Goal: Task Accomplishment & Management: Manage account settings

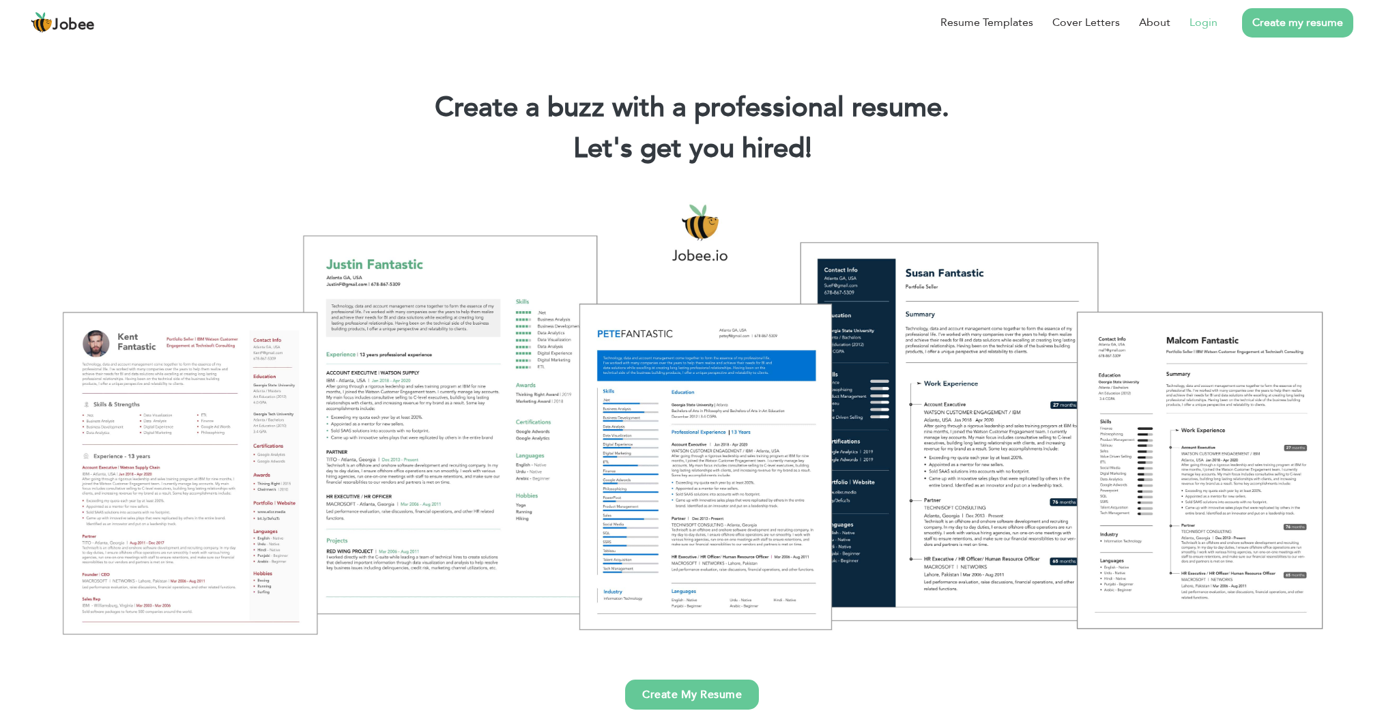
click at [1205, 27] on link "Login" at bounding box center [1204, 22] width 28 height 16
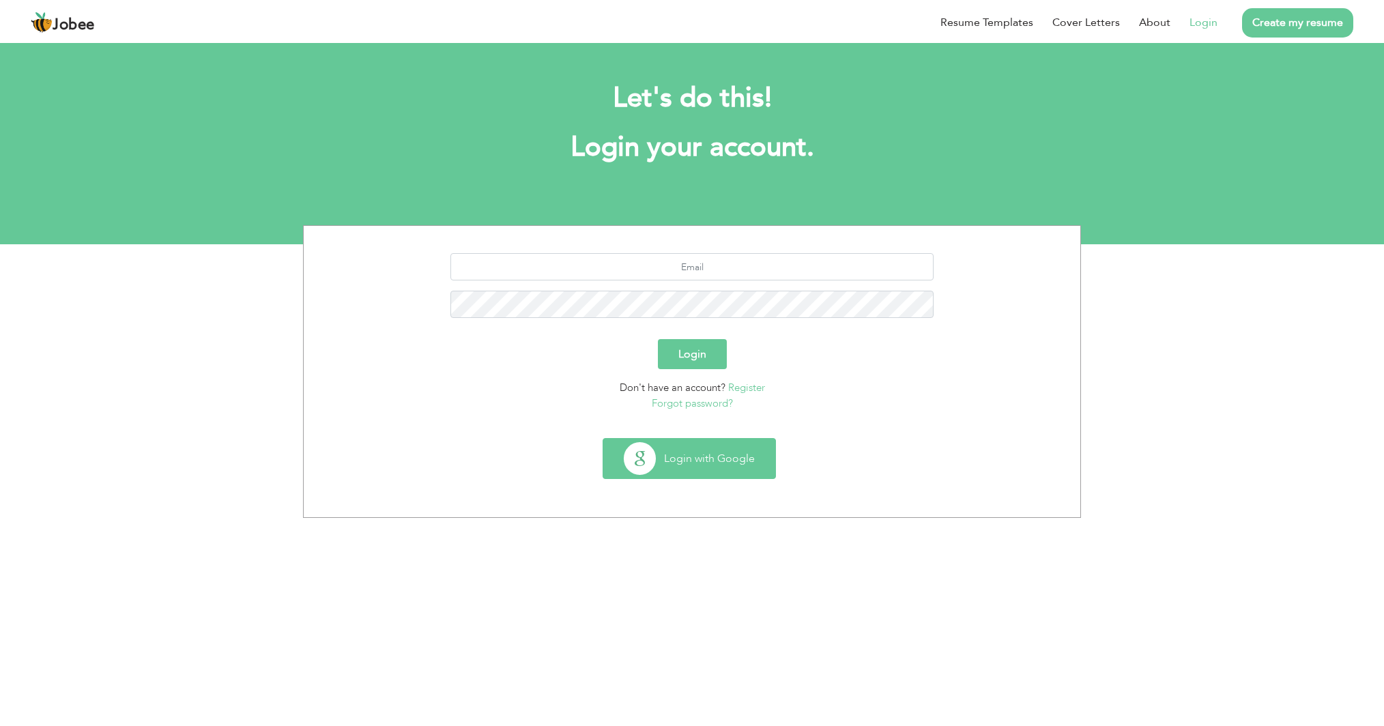
click at [721, 456] on button "Login with Google" at bounding box center [689, 459] width 172 height 40
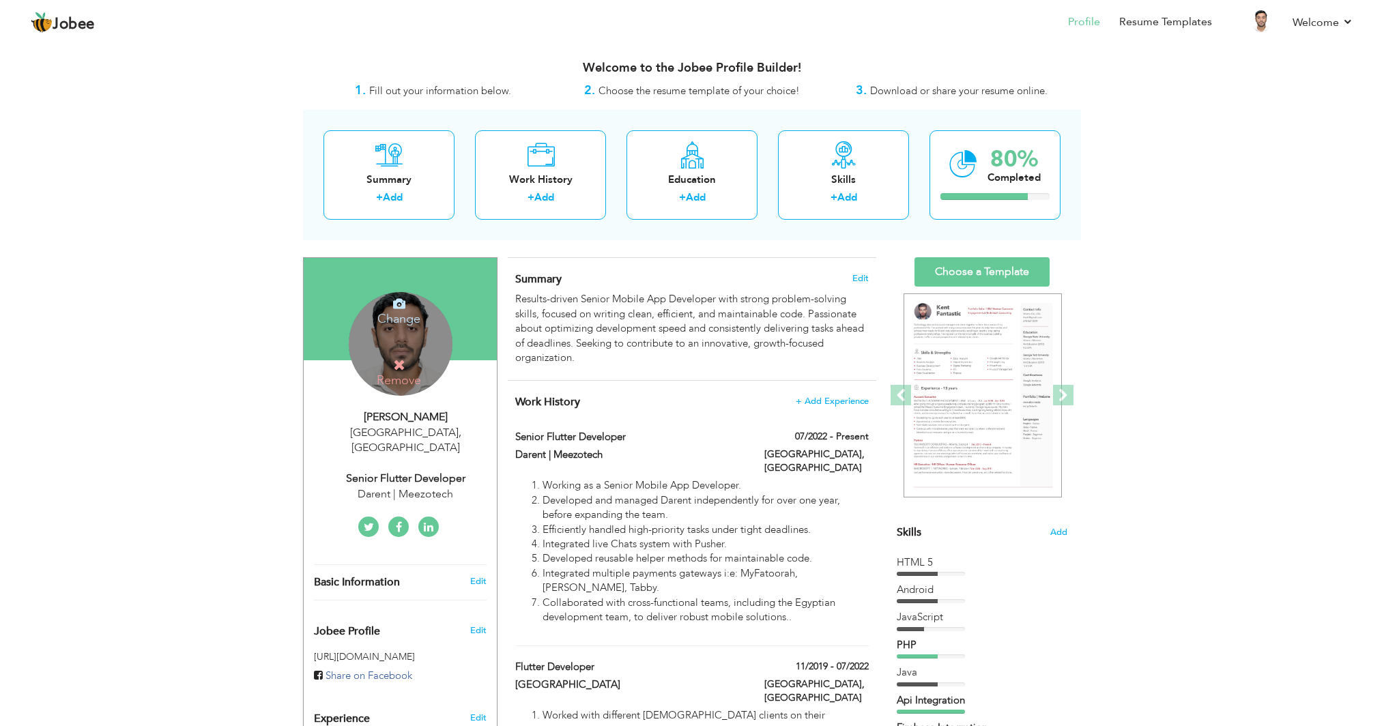
click at [405, 340] on div "Change Remove" at bounding box center [401, 344] width 104 height 104
click at [401, 315] on h4 "Change" at bounding box center [400, 310] width 98 height 33
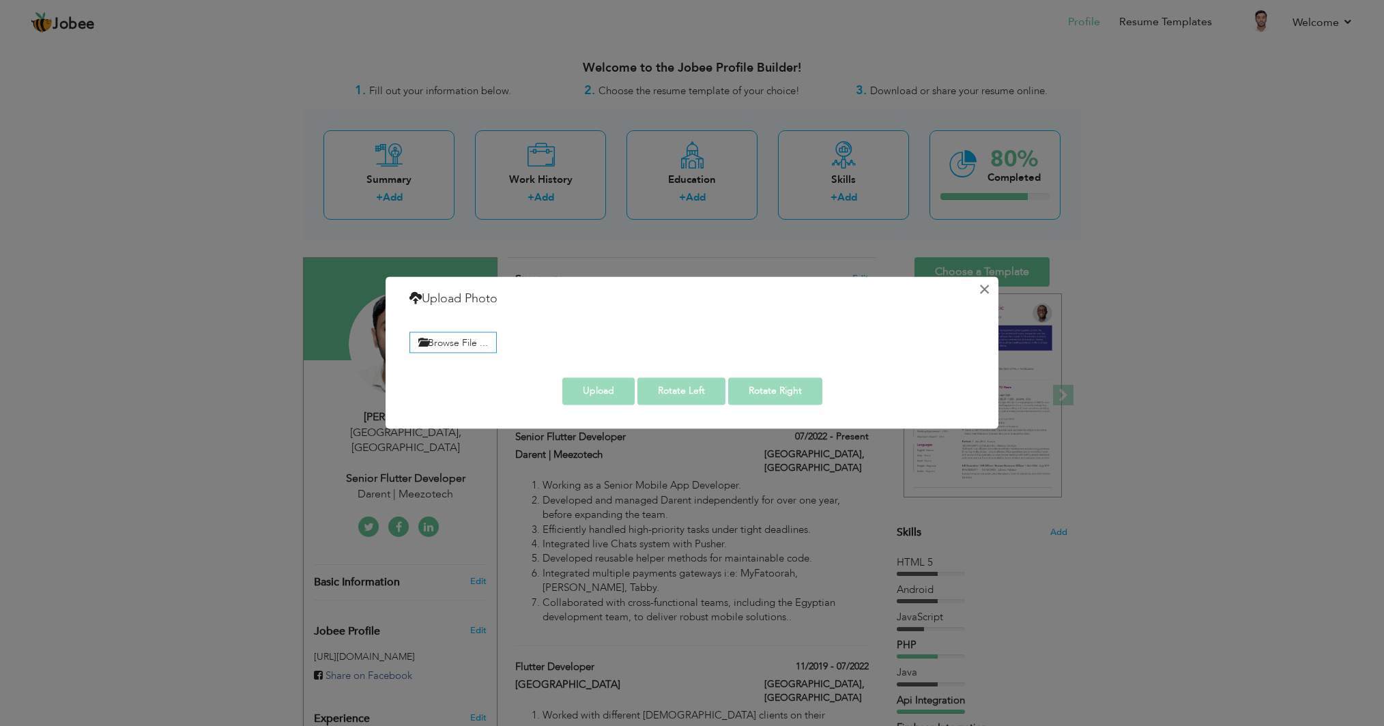
click at [984, 291] on button "×" at bounding box center [984, 289] width 22 height 22
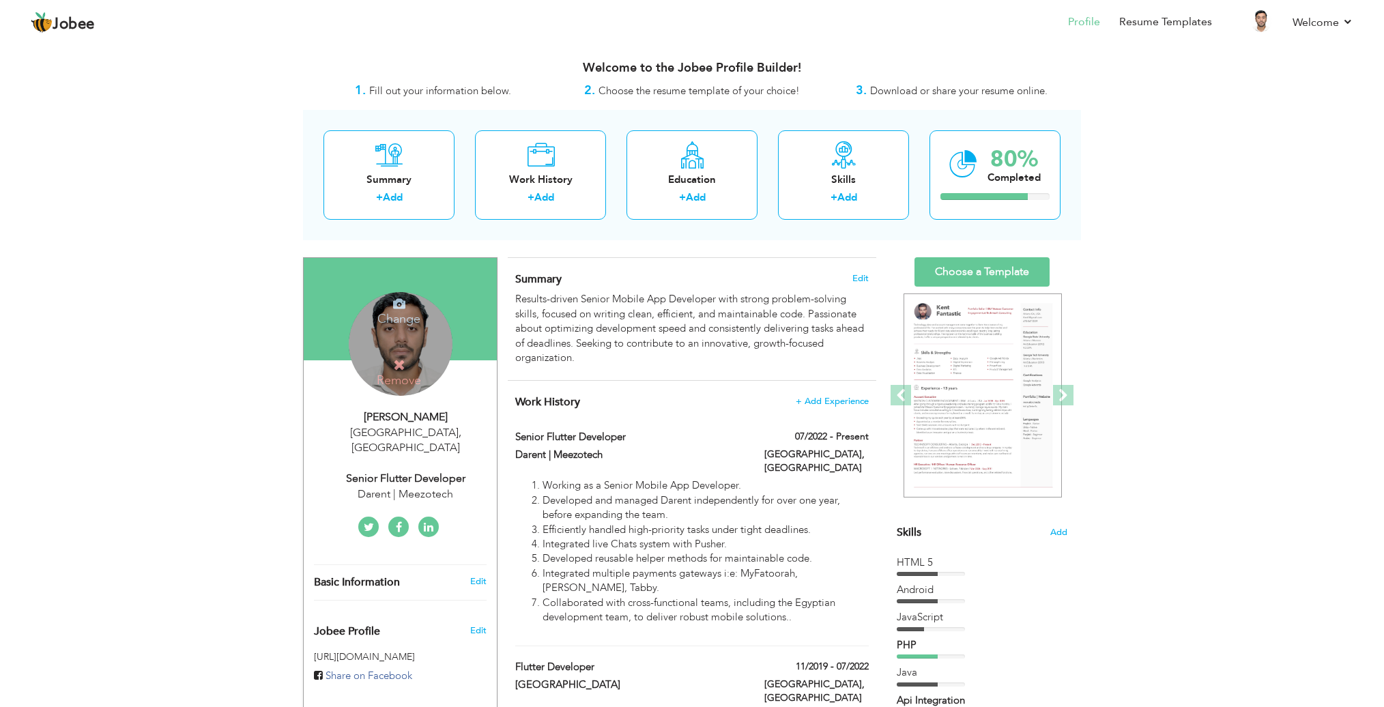
click at [401, 332] on div "Change Remove" at bounding box center [401, 344] width 104 height 104
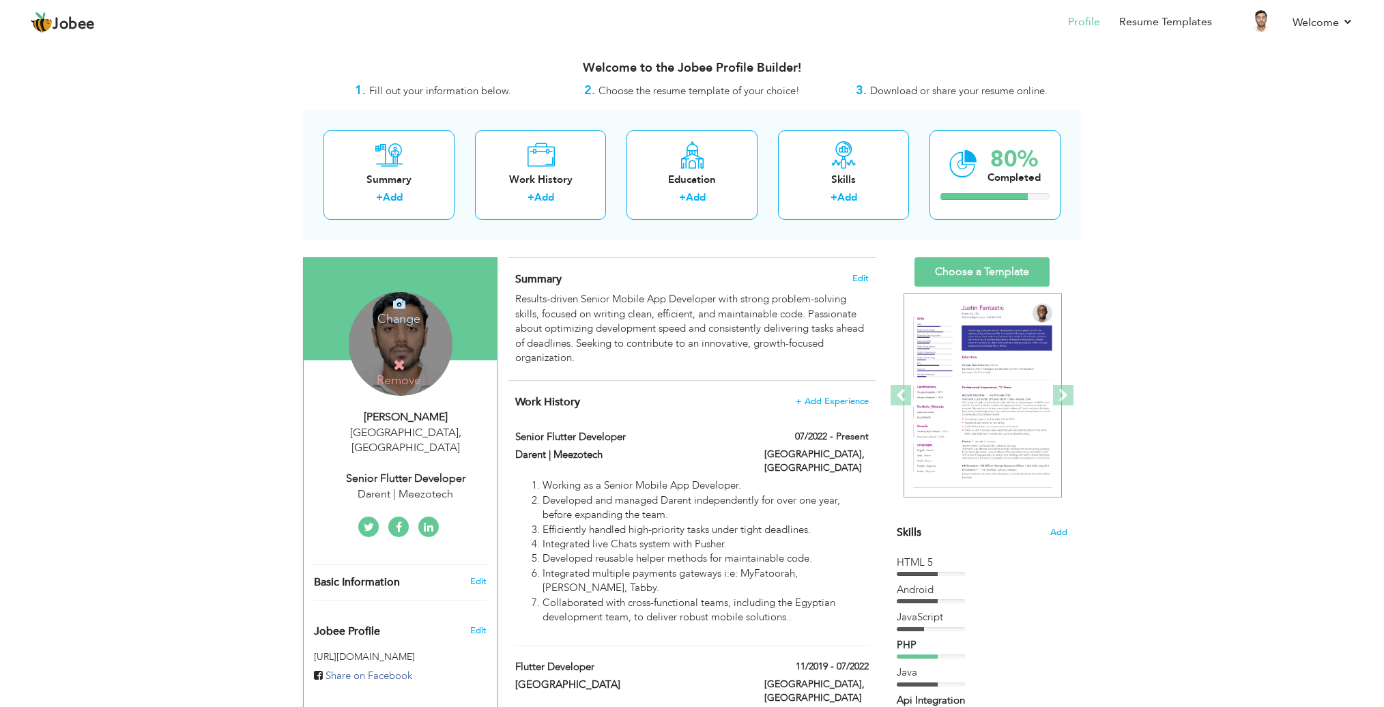
click at [401, 306] on icon at bounding box center [399, 304] width 12 height 12
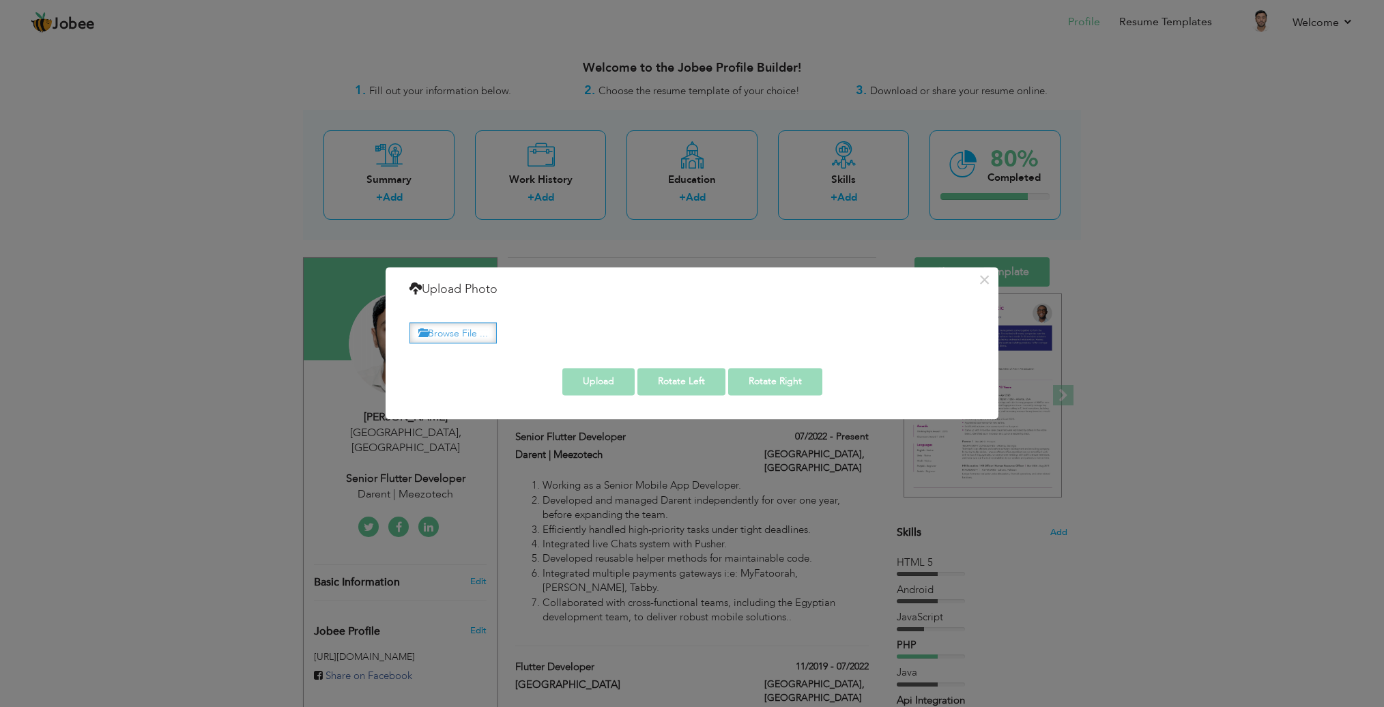
click at [434, 337] on label "Browse File ..." at bounding box center [453, 332] width 87 height 21
click at [0, 0] on input "Browse File ..." at bounding box center [0, 0] width 0 height 0
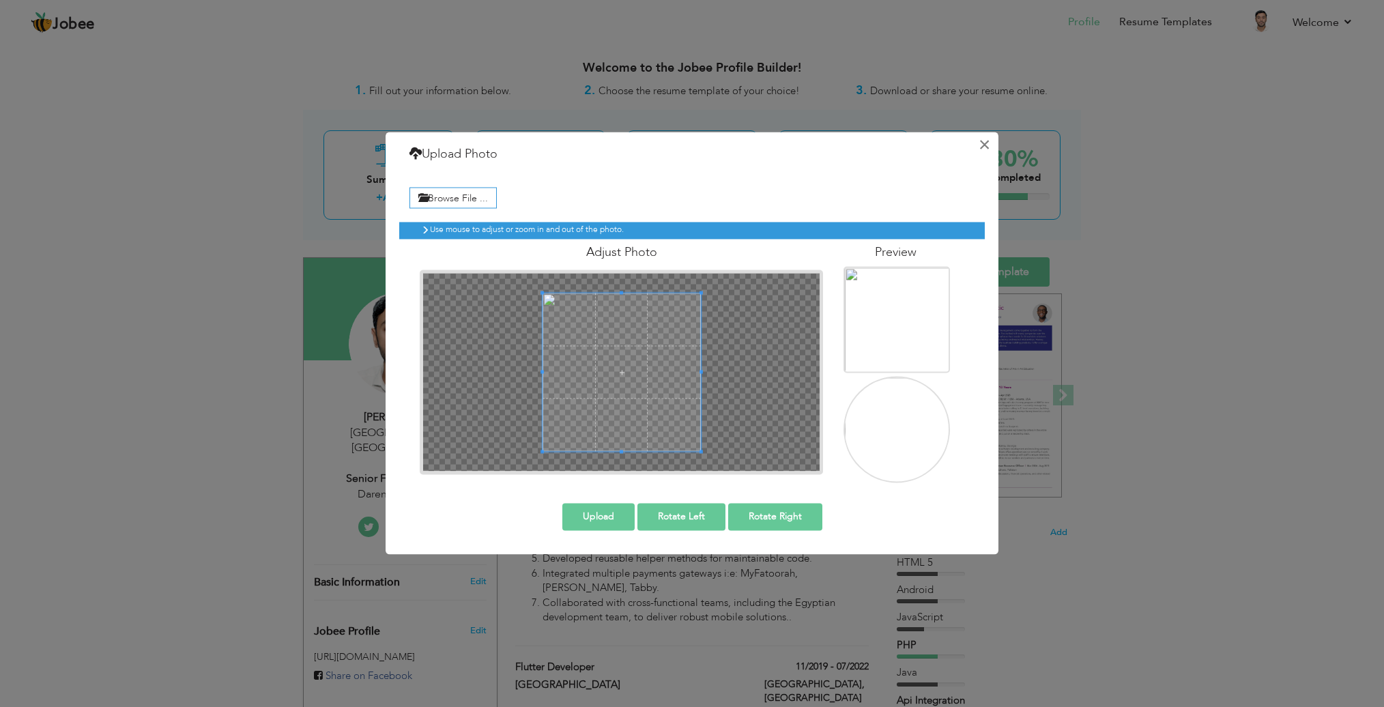
click at [987, 145] on button "×" at bounding box center [984, 145] width 22 height 22
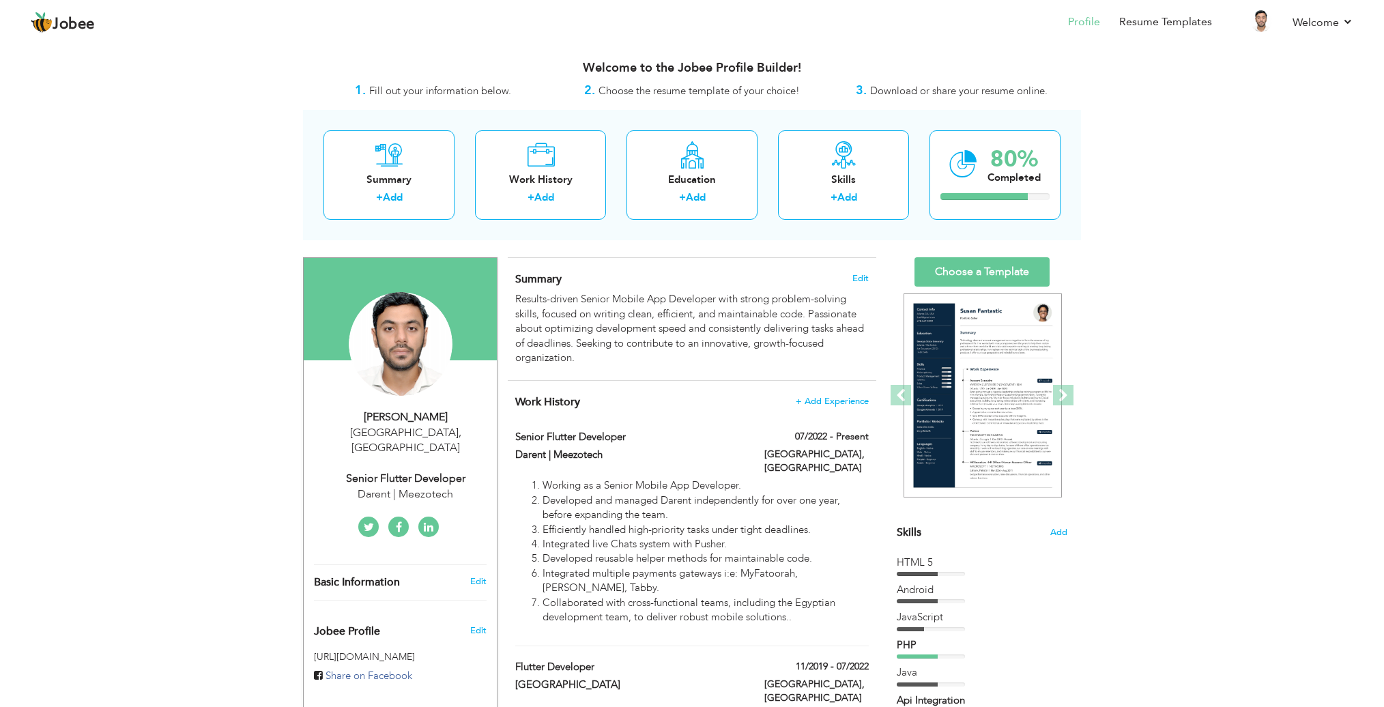
click at [954, 276] on link "Choose a Template" at bounding box center [982, 271] width 135 height 29
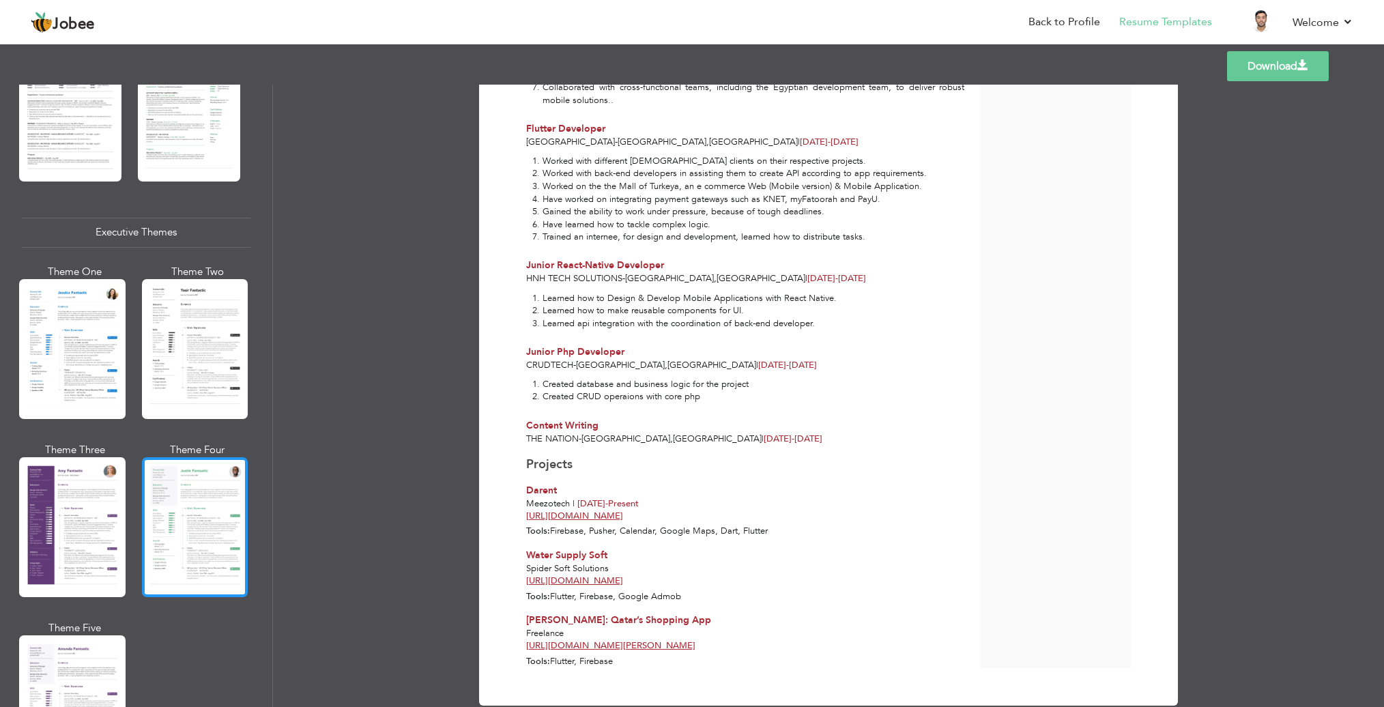
scroll to position [903, 0]
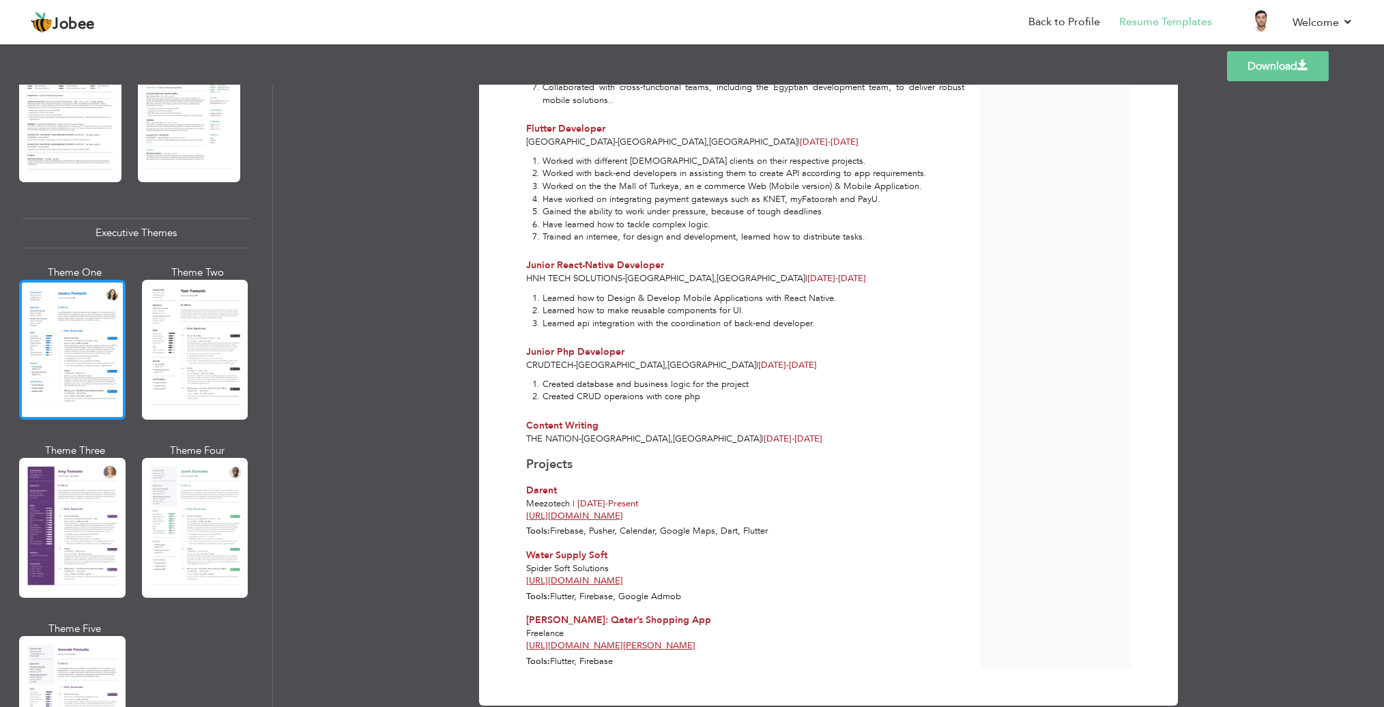
click at [94, 391] on div at bounding box center [72, 350] width 106 height 140
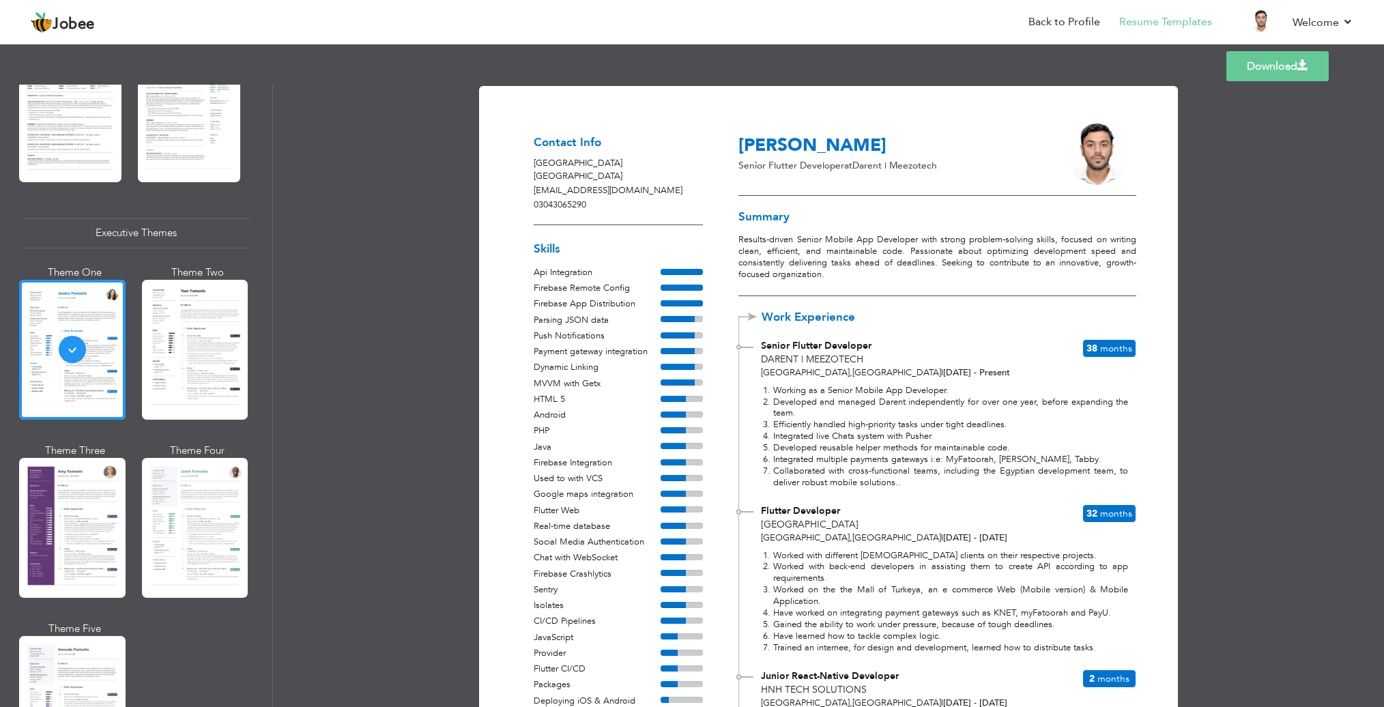
scroll to position [0, 0]
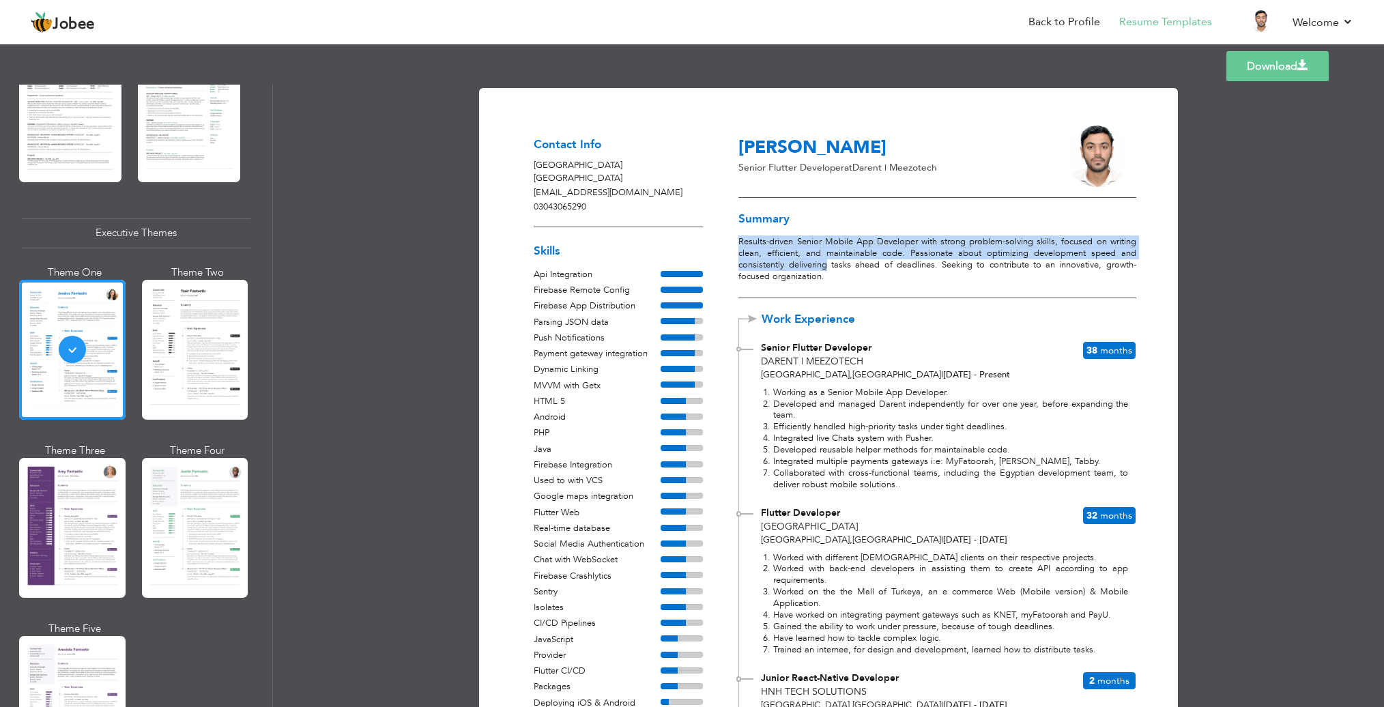
drag, startPoint x: 737, startPoint y: 242, endPoint x: 826, endPoint y: 268, distance: 92.9
click at [826, 268] on p "Results-driven Senior Mobile App Developer with strong problem-solving skills, …" at bounding box center [937, 259] width 397 height 46
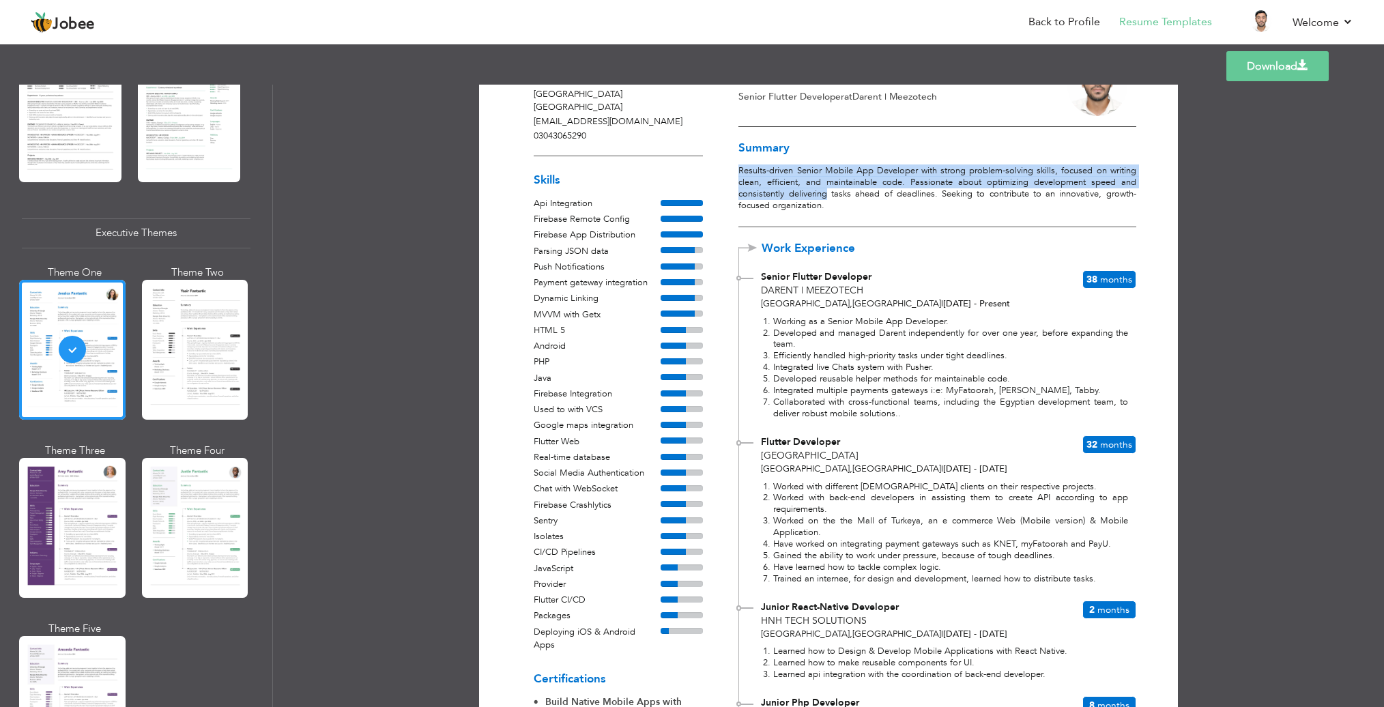
scroll to position [72, 0]
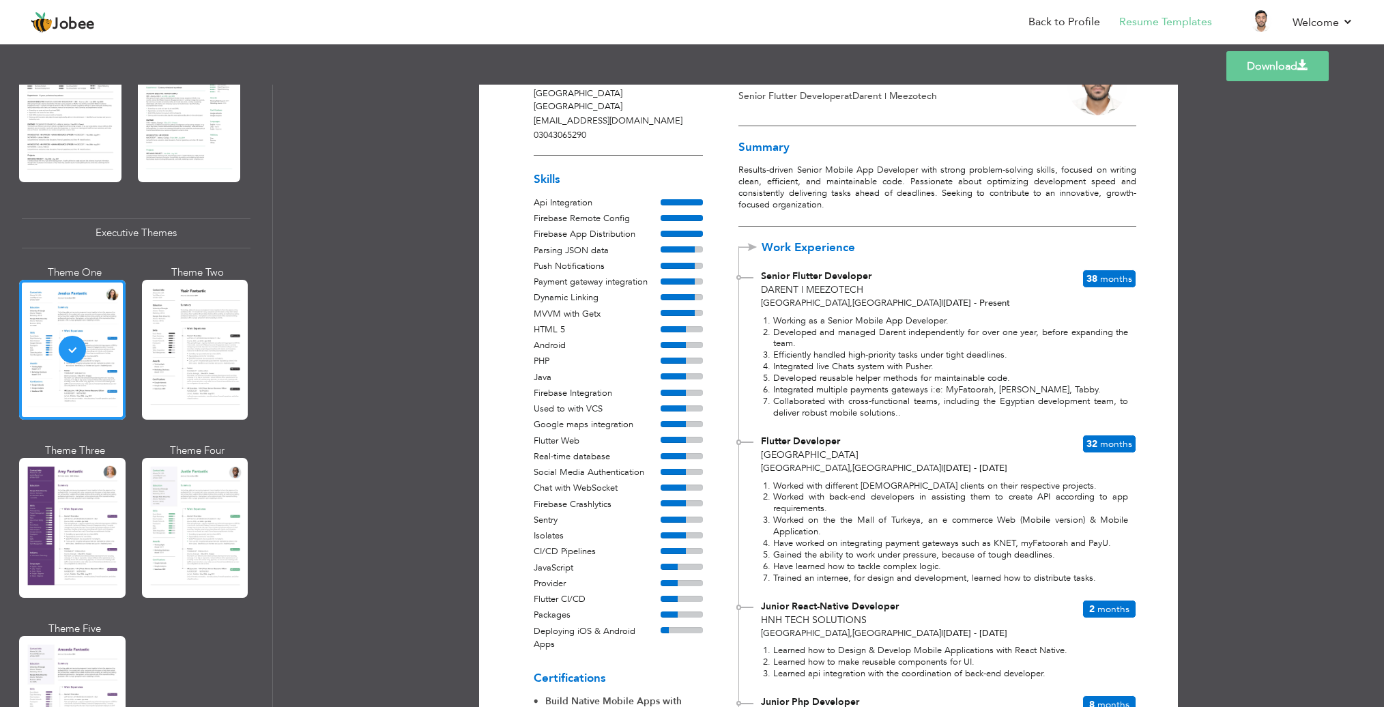
click at [920, 495] on li "Worked with back-end developers in assisting them to create API according to ap…" at bounding box center [951, 502] width 356 height 23
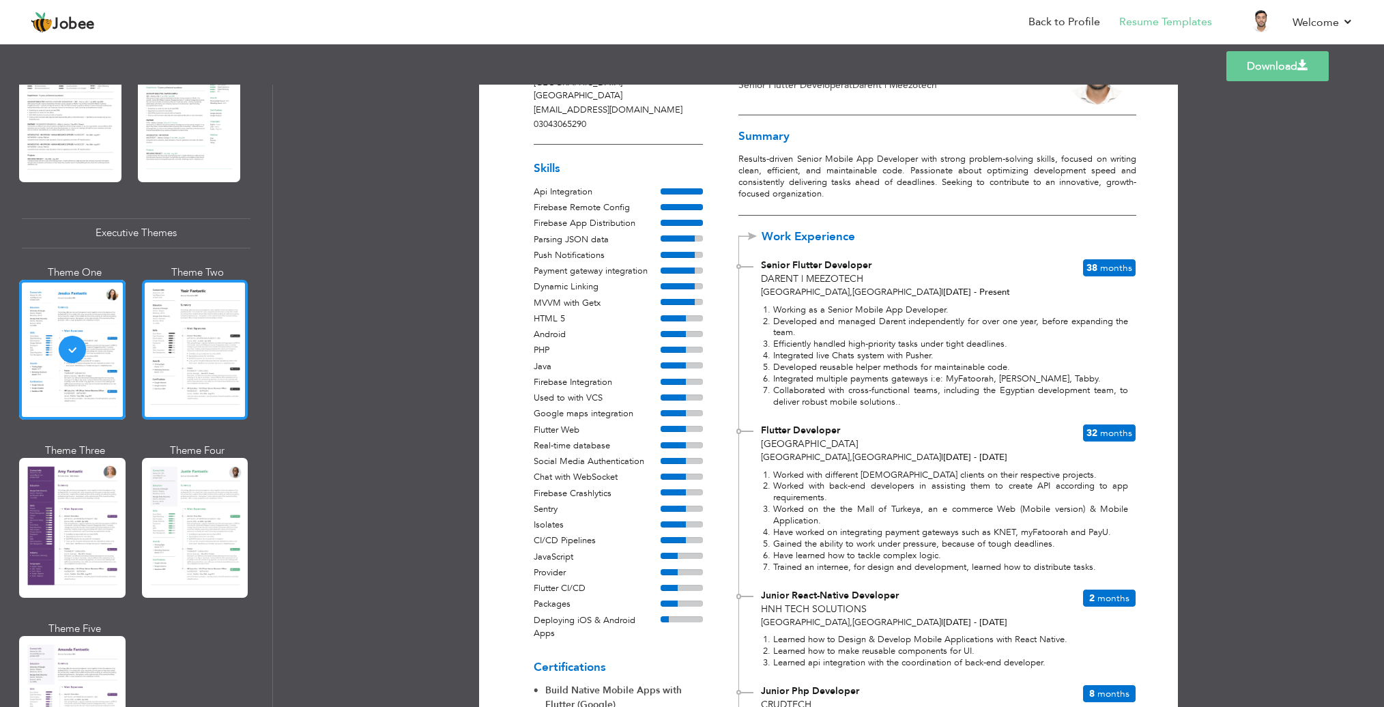
click at [195, 355] on div at bounding box center [195, 350] width 106 height 140
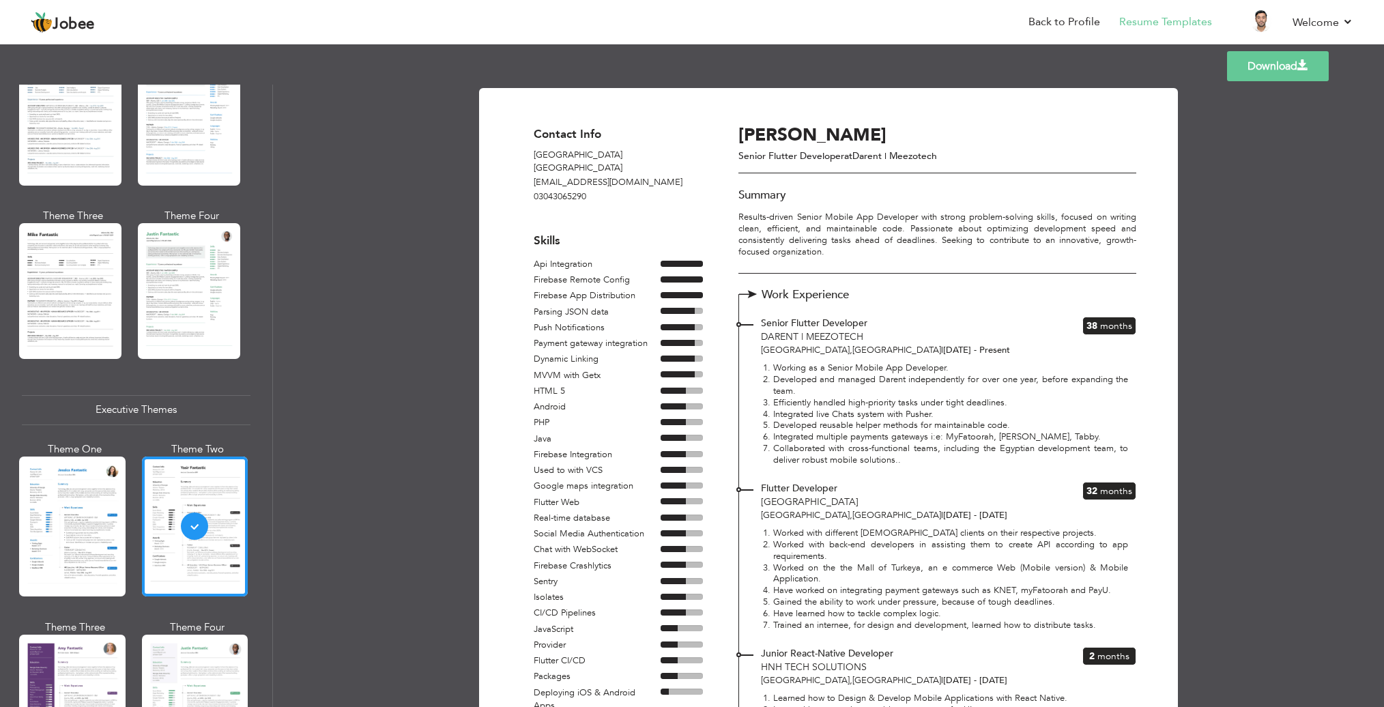
scroll to position [726, 0]
click at [216, 345] on div at bounding box center [189, 291] width 102 height 135
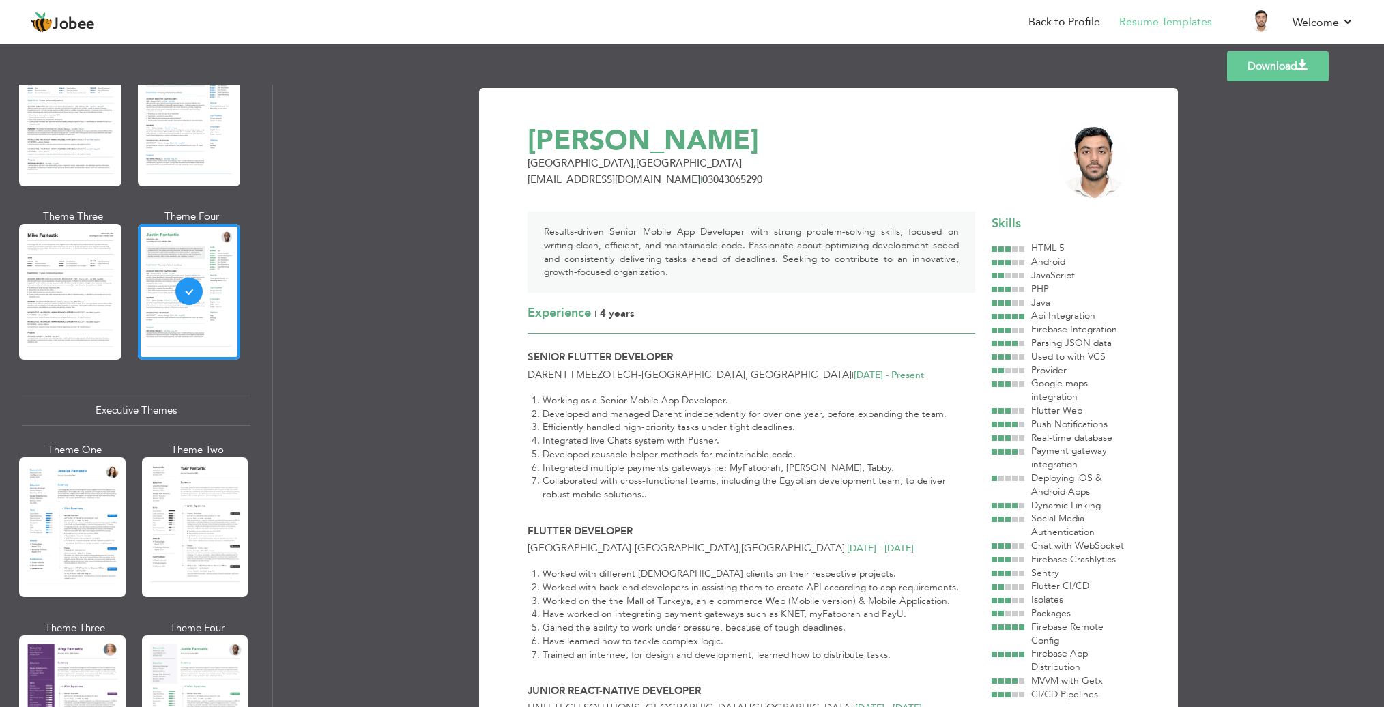
scroll to position [0, 0]
click at [86, 290] on div at bounding box center [70, 291] width 102 height 135
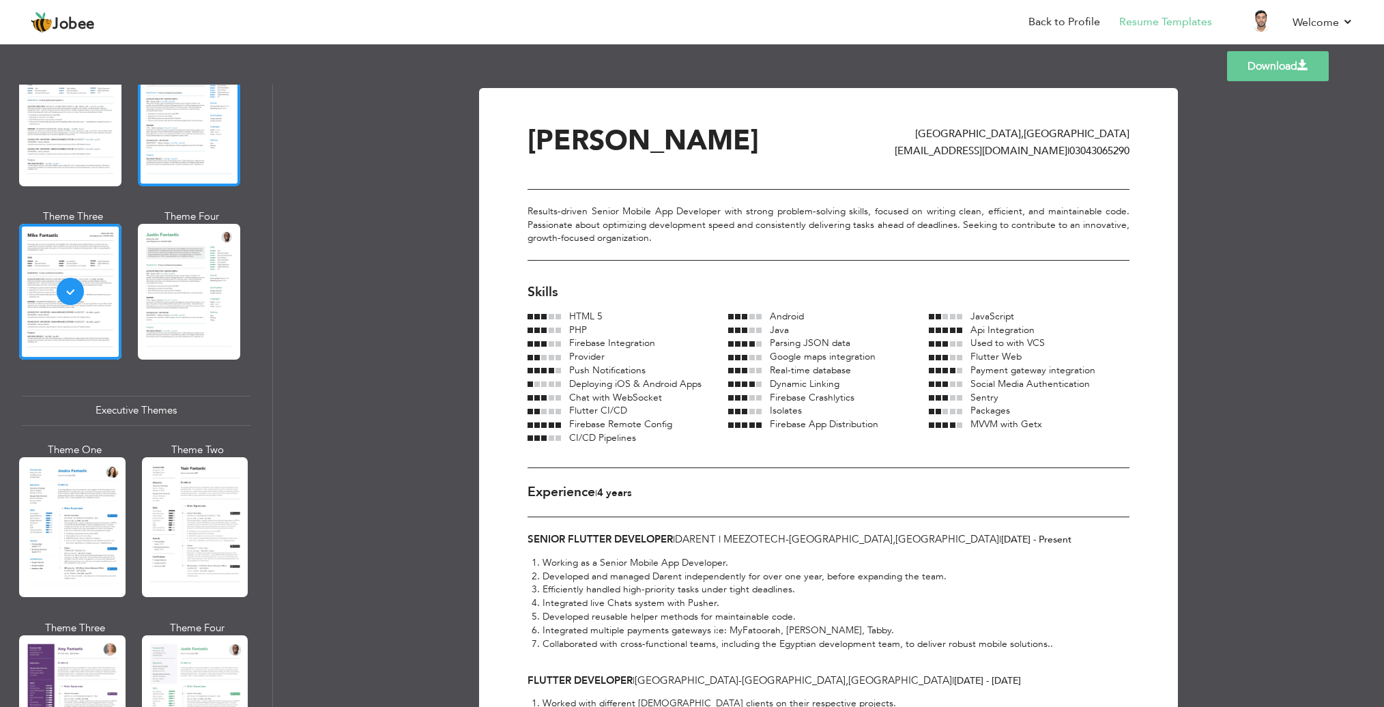
click at [201, 143] on div at bounding box center [189, 118] width 102 height 135
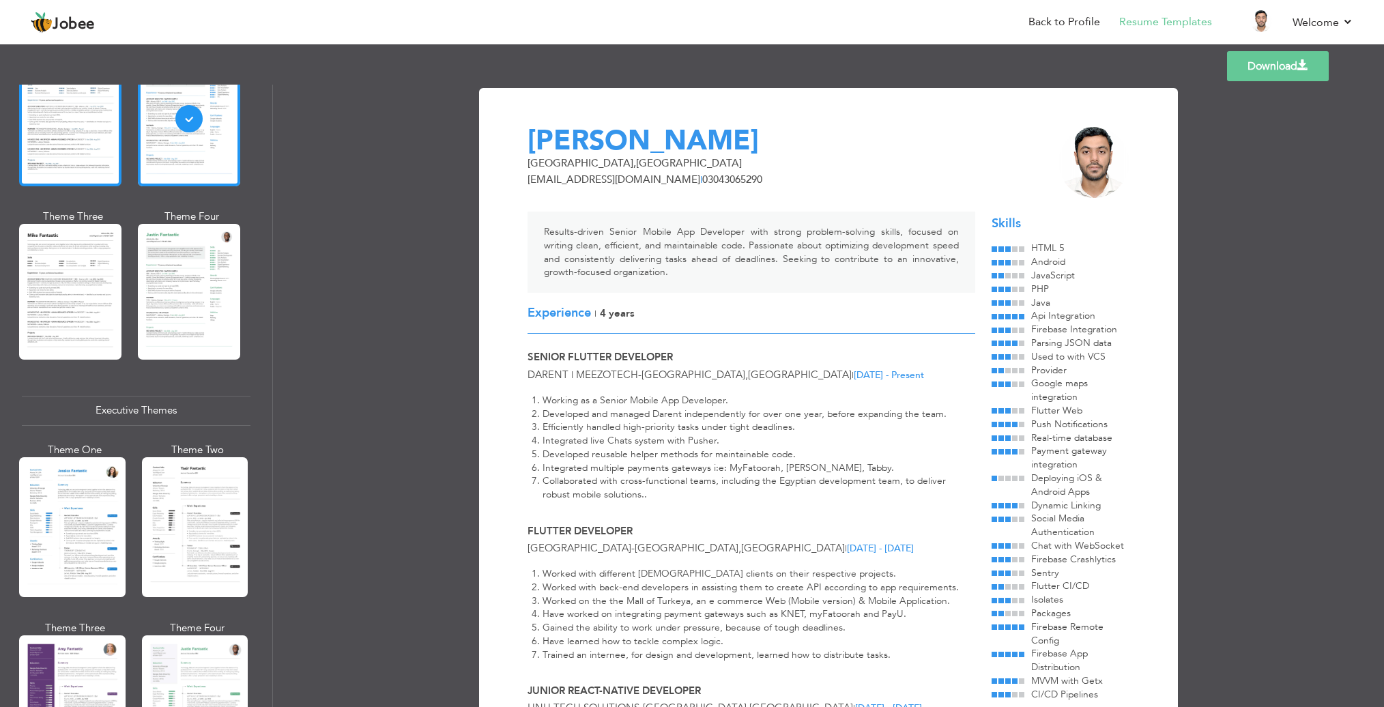
click at [71, 139] on div at bounding box center [70, 118] width 102 height 135
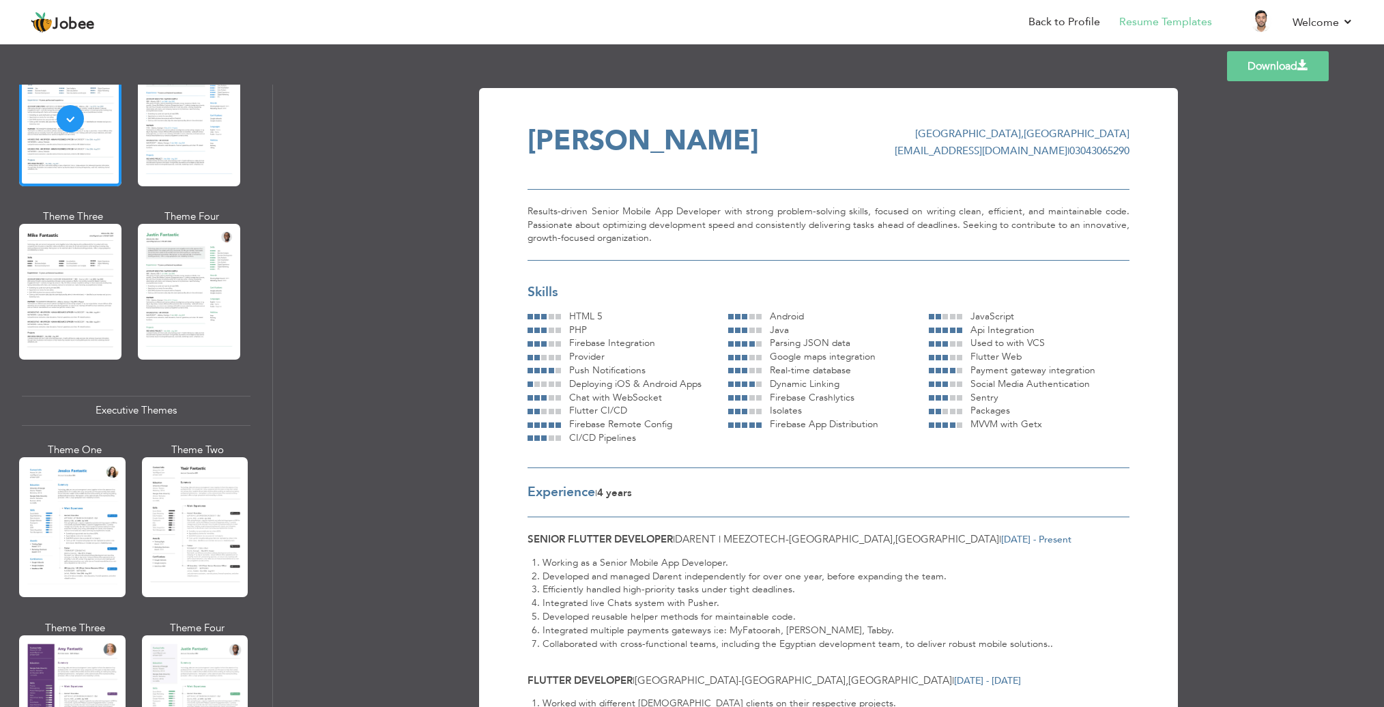
click at [1233, 69] on link "Download" at bounding box center [1278, 66] width 102 height 30
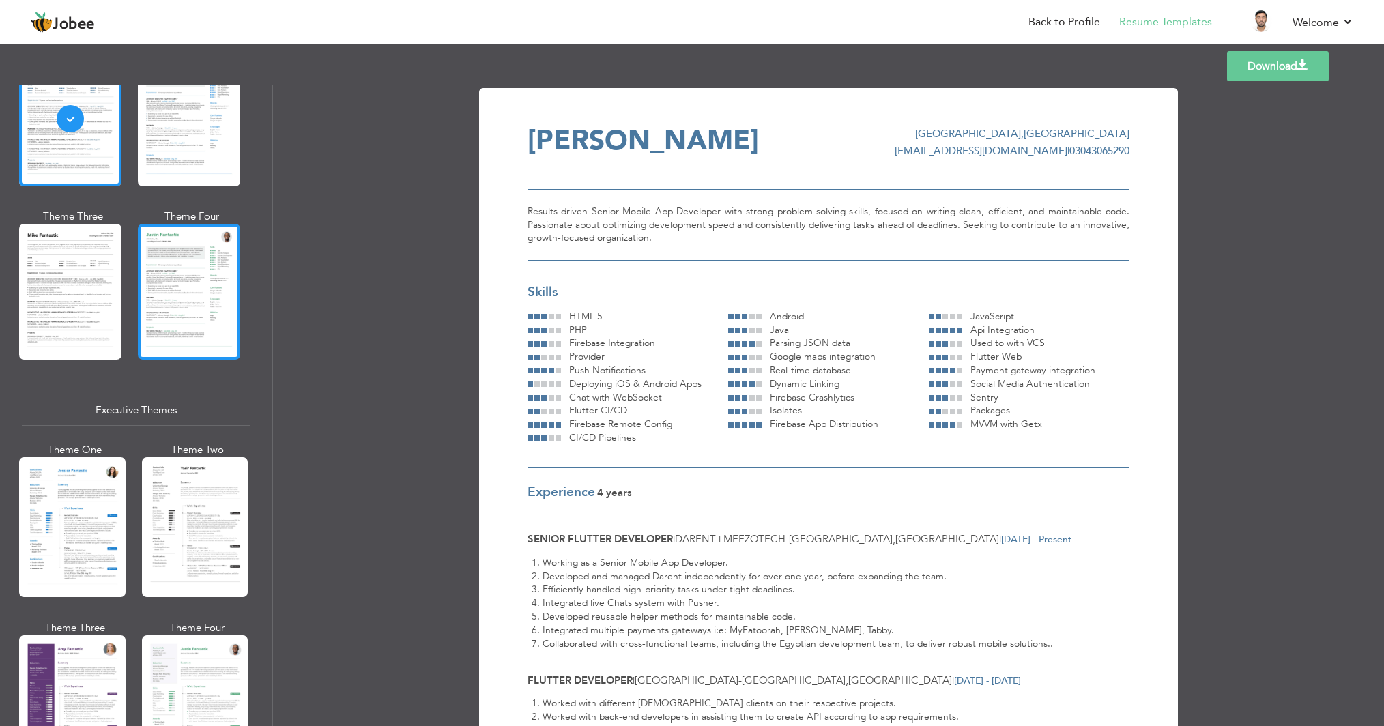
click at [199, 272] on div at bounding box center [189, 291] width 102 height 135
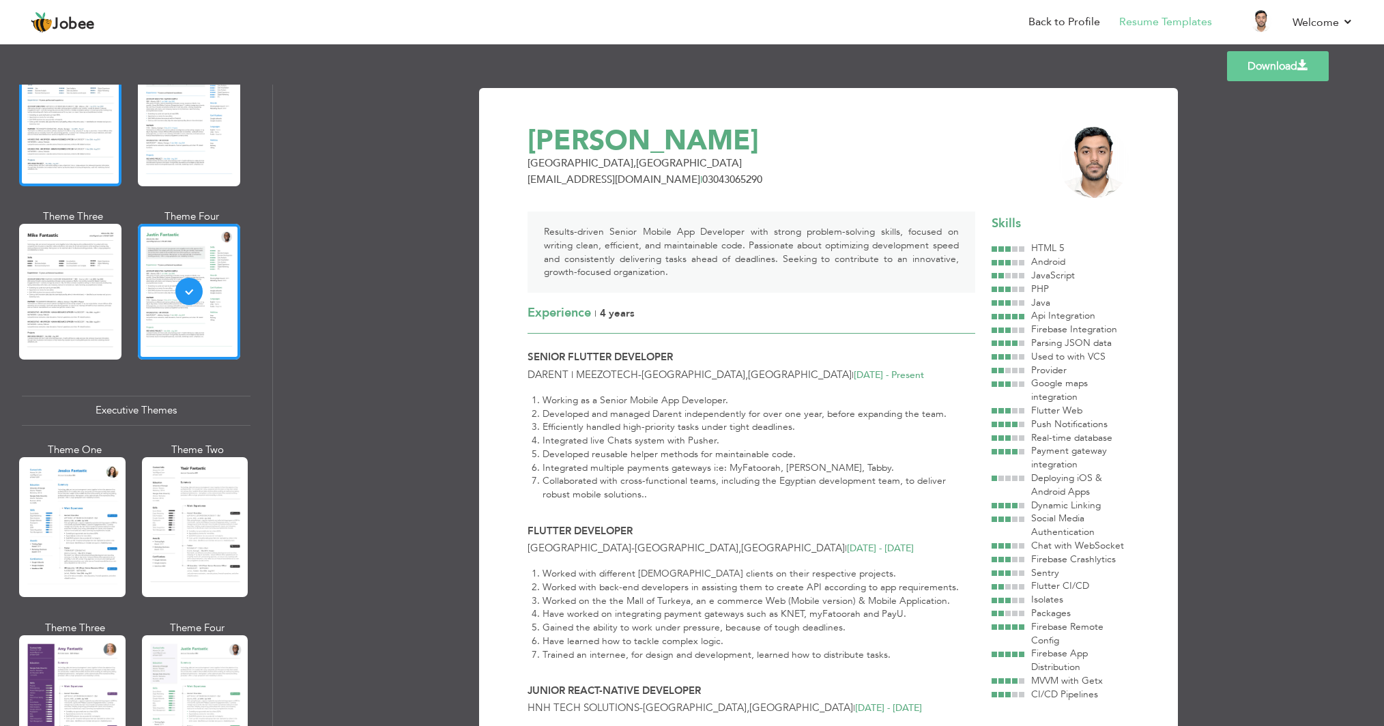
click at [85, 158] on div at bounding box center [70, 118] width 102 height 135
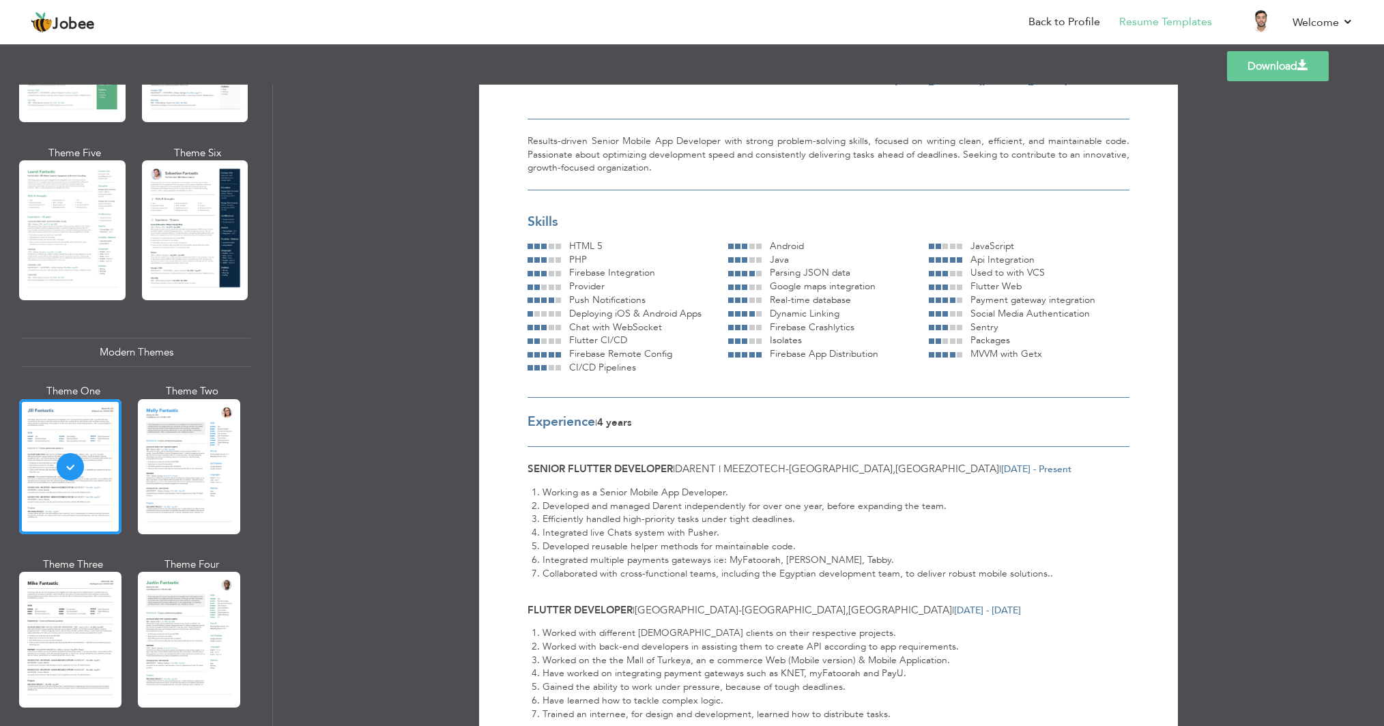
scroll to position [73, 0]
click at [613, 194] on div "Download Muhammad Aseel Karachi , Pakistan aseelkhatrii@gmail.com | 03043065290…" at bounding box center [829, 648] width 602 height 1188
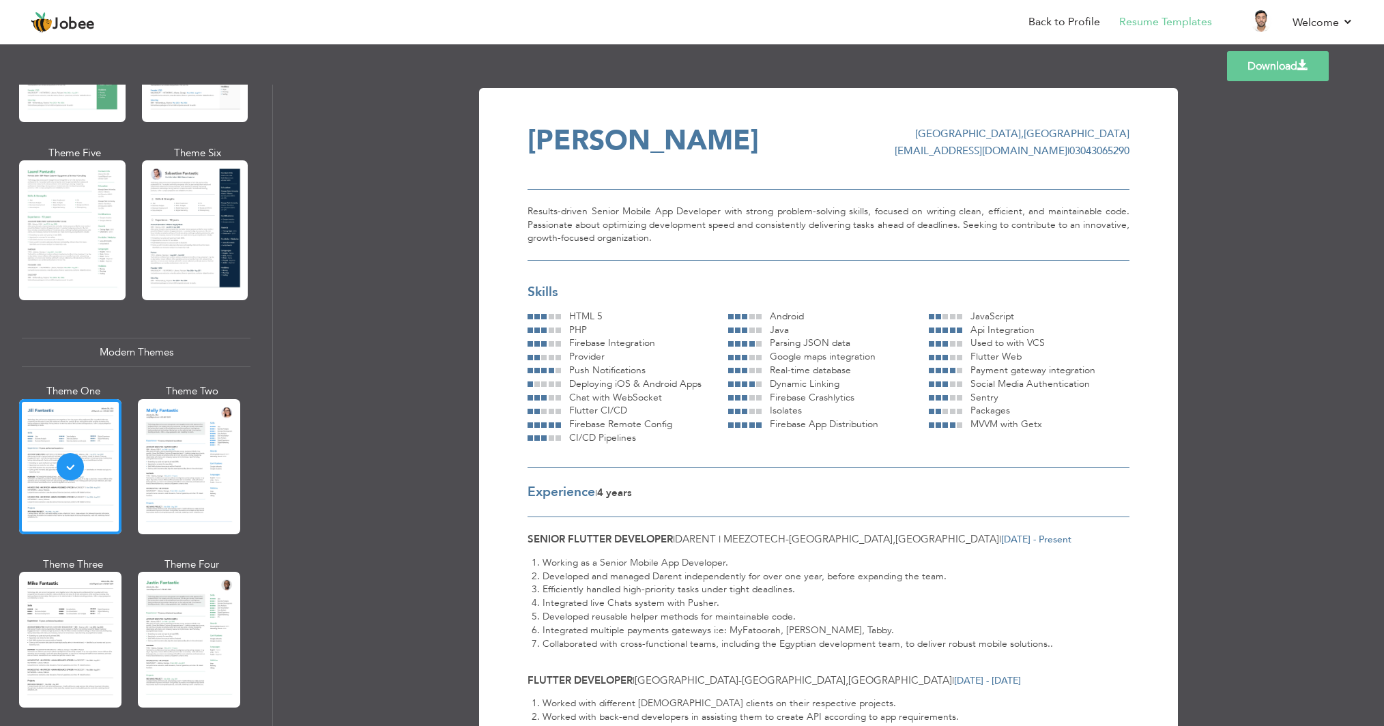
scroll to position [0, 0]
click at [1063, 25] on link "Back to Profile" at bounding box center [1065, 22] width 72 height 16
